Goal: Obtain resource: Obtain resource

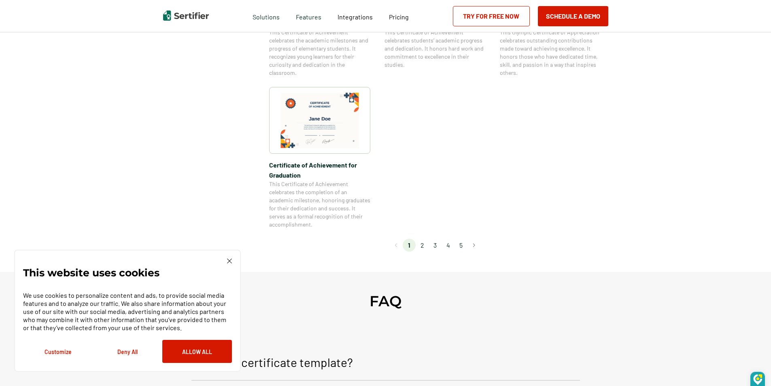
scroll to position [653, 0]
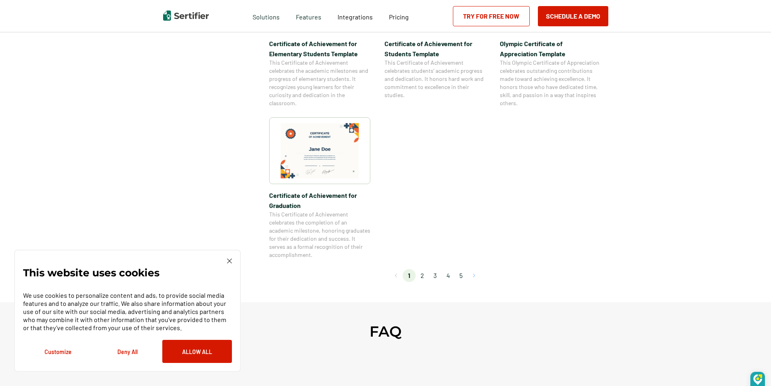
click at [476, 271] on button "Go to next page" at bounding box center [473, 275] width 13 height 13
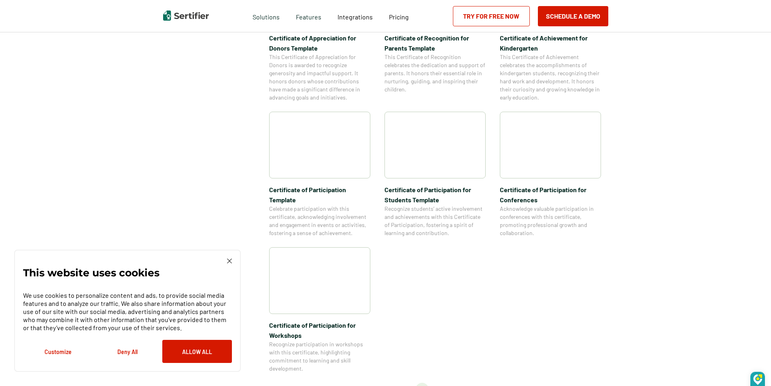
scroll to position [613, 0]
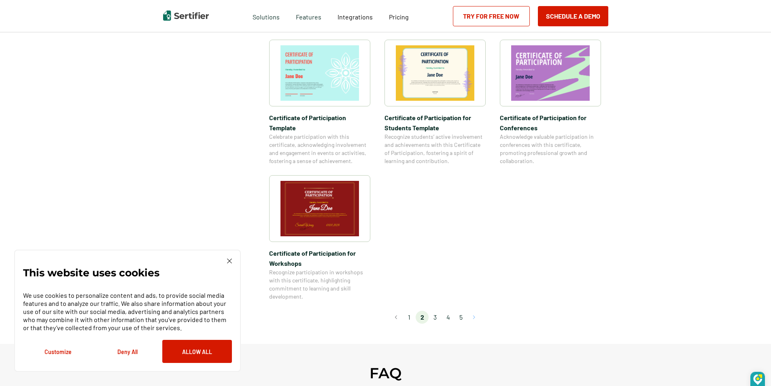
click at [473, 311] on button "Go to next page" at bounding box center [473, 317] width 13 height 13
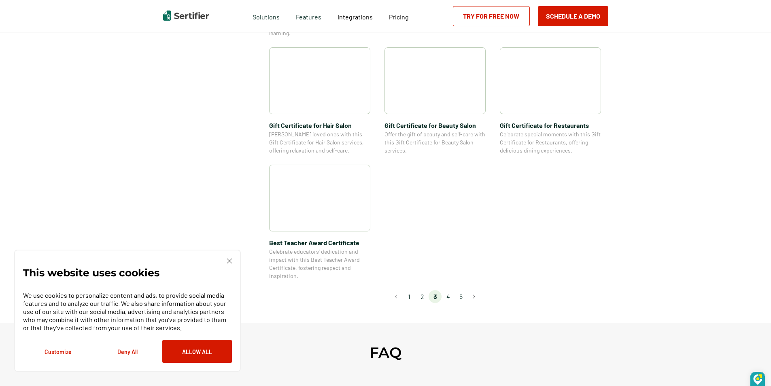
scroll to position [604, 0]
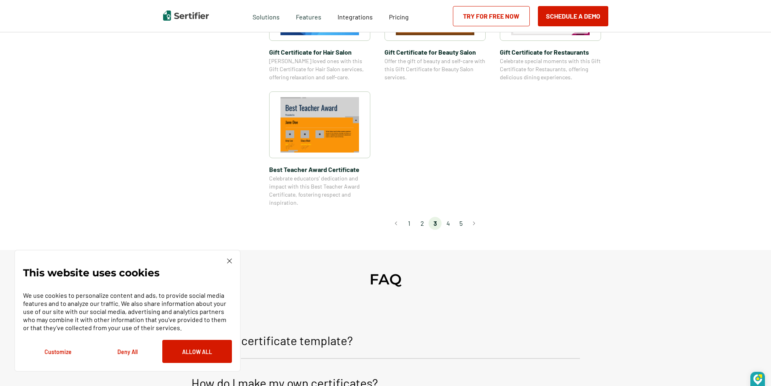
click at [451, 223] on li "4" at bounding box center [447, 223] width 13 height 13
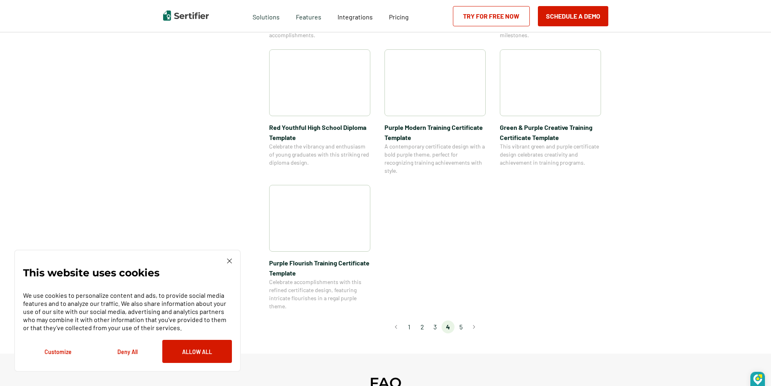
scroll to position [557, 0]
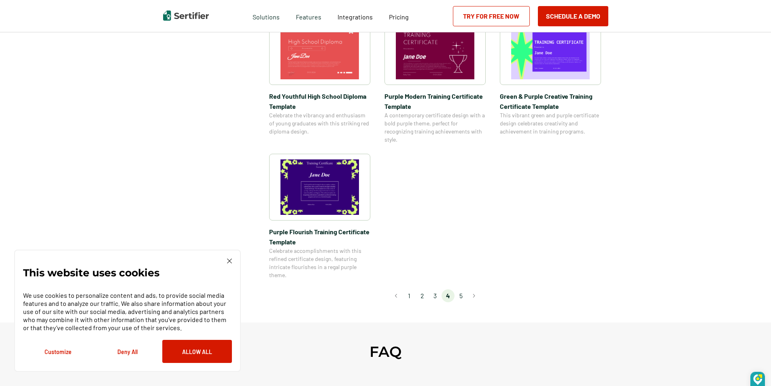
click at [462, 291] on li "5" at bounding box center [460, 295] width 13 height 13
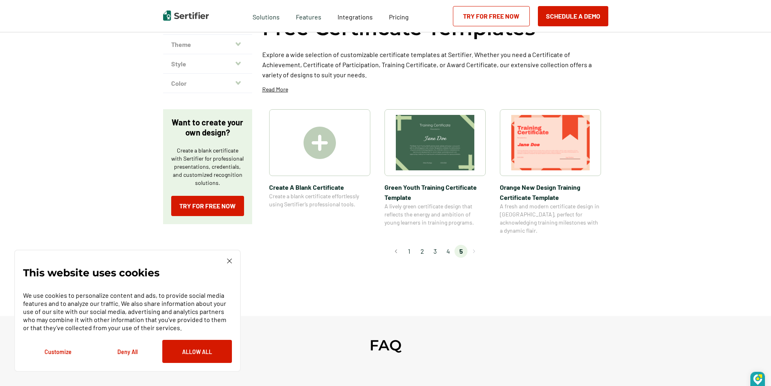
scroll to position [0, 0]
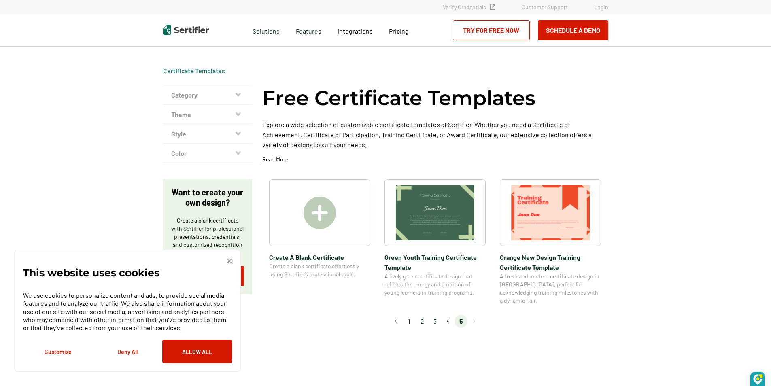
click at [451, 215] on img at bounding box center [435, 212] width 78 height 55
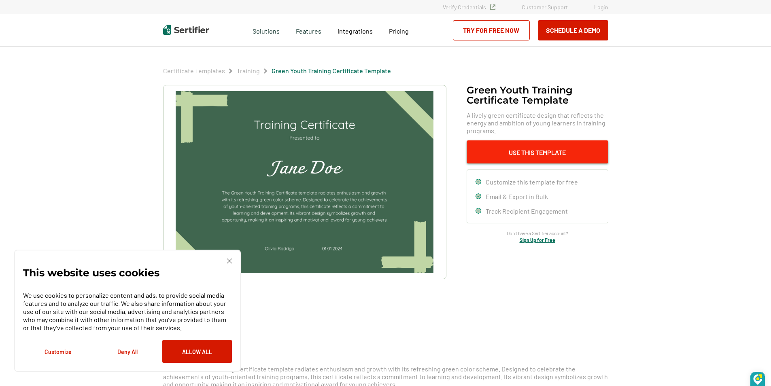
click at [537, 153] on button "Use This Template" at bounding box center [537, 151] width 142 height 23
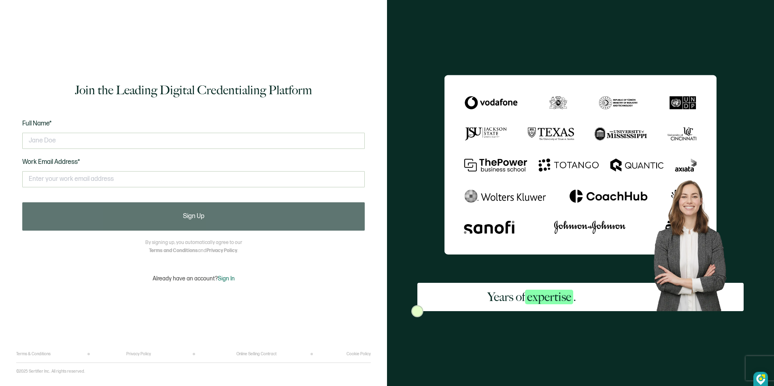
drag, startPoint x: 773, startPoint y: 96, endPoint x: 774, endPoint y: 144, distance: 48.2
click at [773, 144] on html "Join the Leading Digital Credentialing Platform Full Name* Work Email Address* …" at bounding box center [387, 193] width 774 height 386
